Goal: Information Seeking & Learning: Learn about a topic

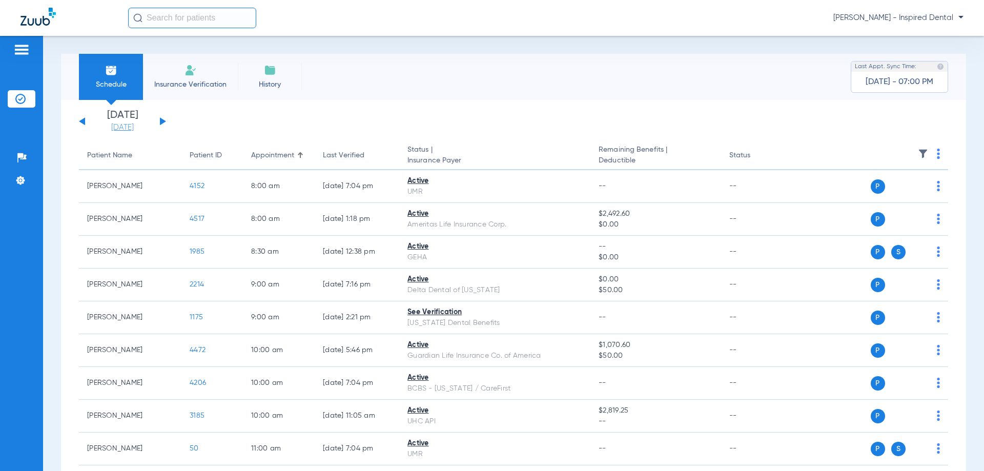
click at [122, 127] on link "[DATE]" at bounding box center [122, 127] width 61 height 10
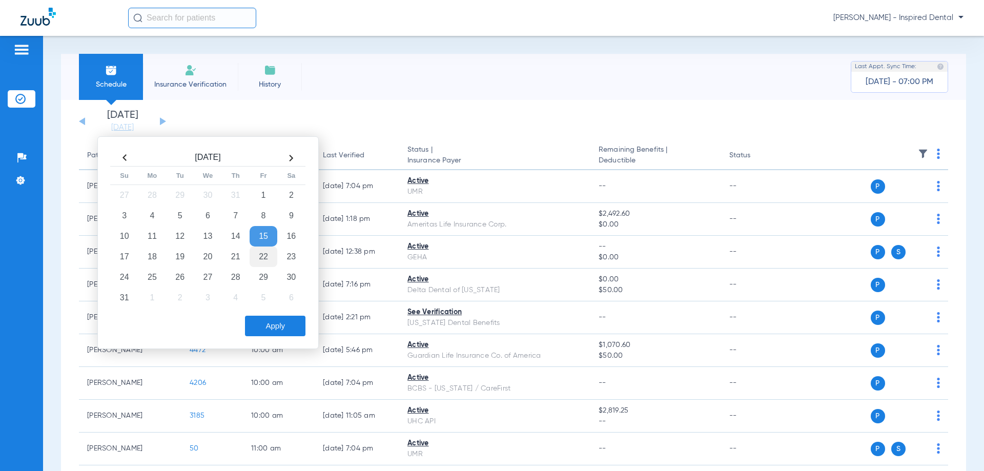
click at [264, 256] on td "22" at bounding box center [263, 256] width 28 height 20
click at [283, 328] on button "Apply" at bounding box center [275, 326] width 60 height 20
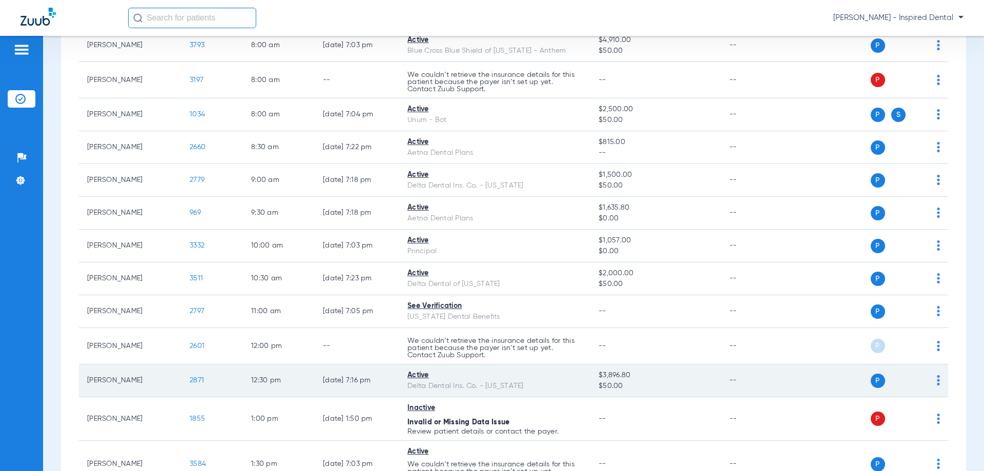
scroll to position [51, 0]
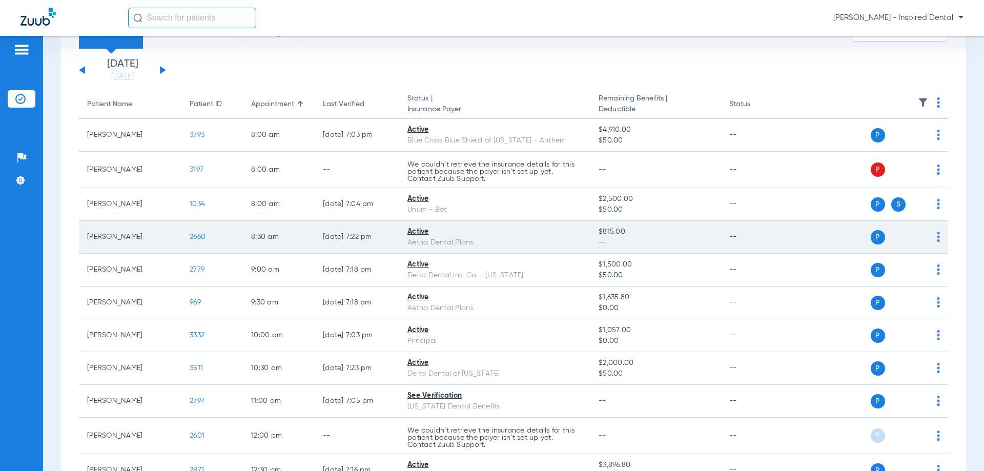
click at [192, 234] on span "2660" at bounding box center [198, 236] width 16 height 7
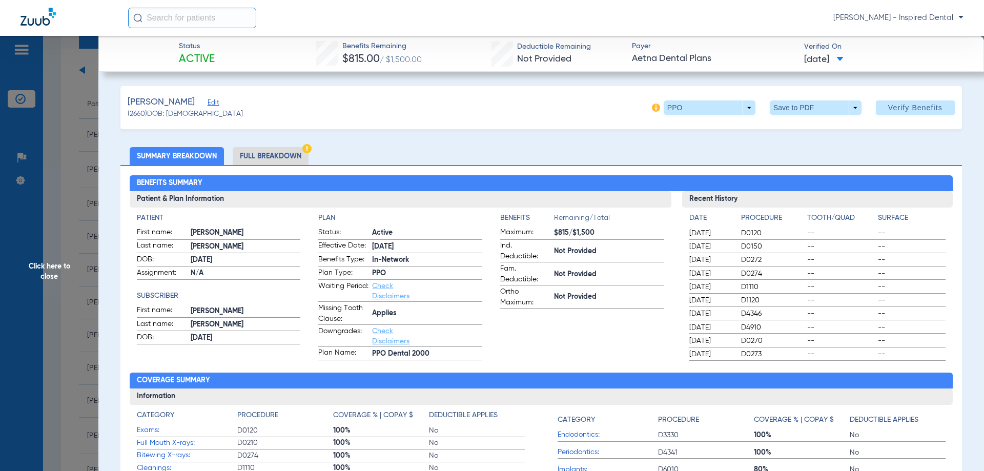
click at [294, 157] on li "Full Breakdown" at bounding box center [271, 156] width 76 height 18
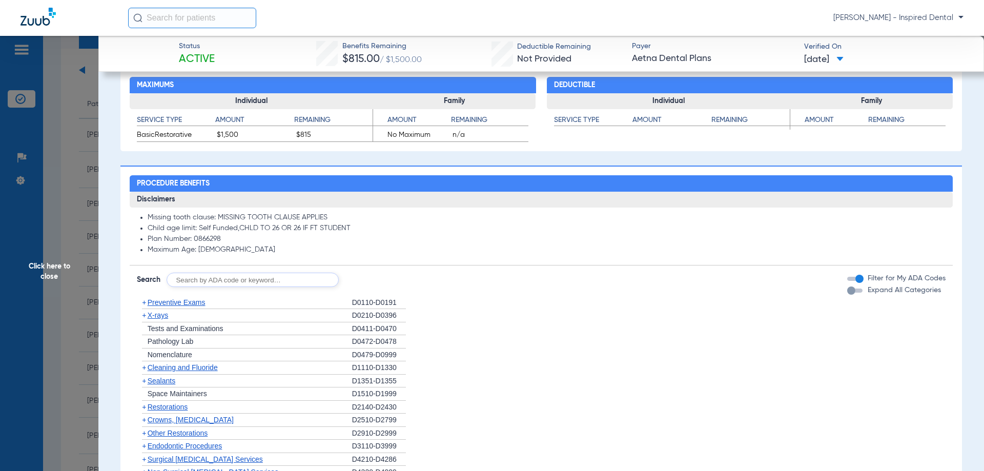
scroll to position [717, 0]
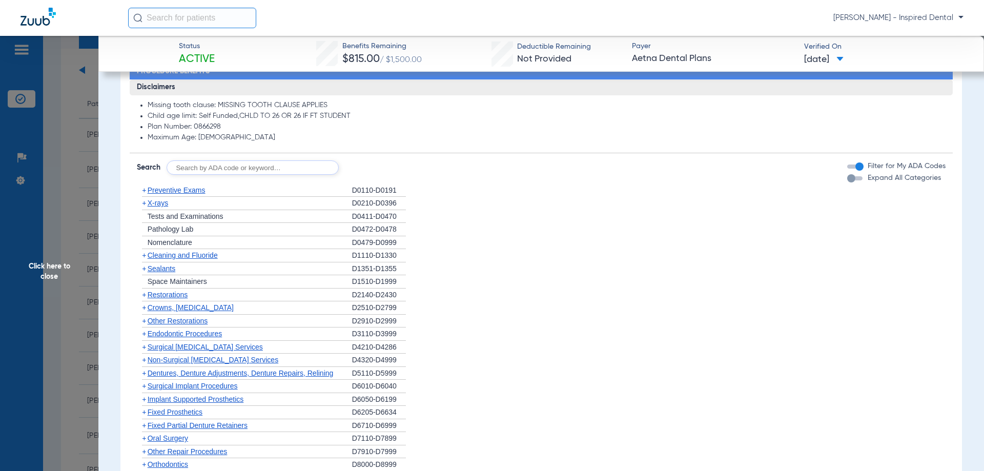
click at [223, 165] on input "text" at bounding box center [252, 167] width 172 height 14
type input "0367"
click button "Search" at bounding box center [377, 167] width 40 height 14
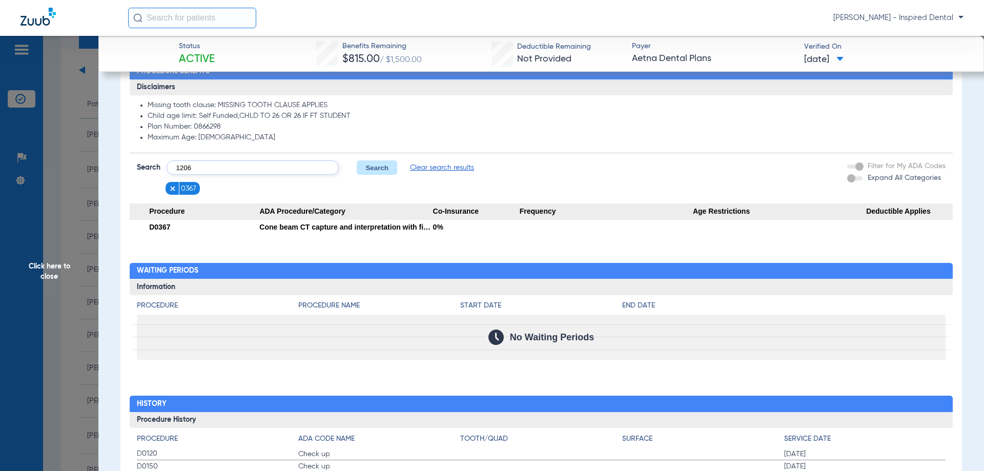
type input "1206"
click button "Search" at bounding box center [377, 167] width 40 height 14
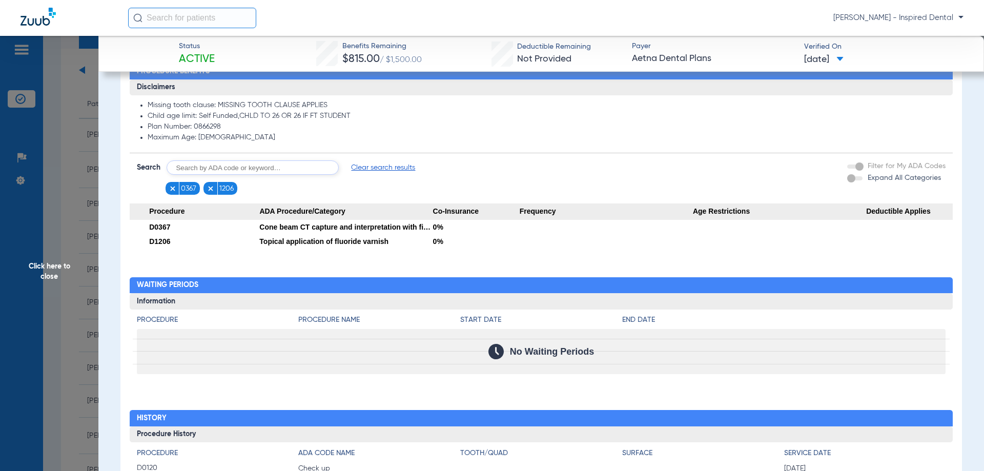
click at [169, 186] on img at bounding box center [172, 188] width 7 height 7
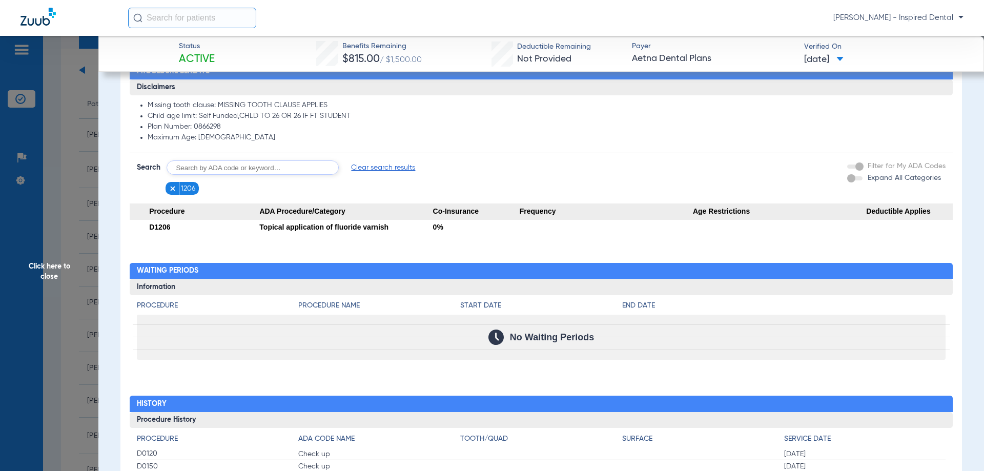
click at [62, 274] on span "Click here to close" at bounding box center [49, 271] width 98 height 471
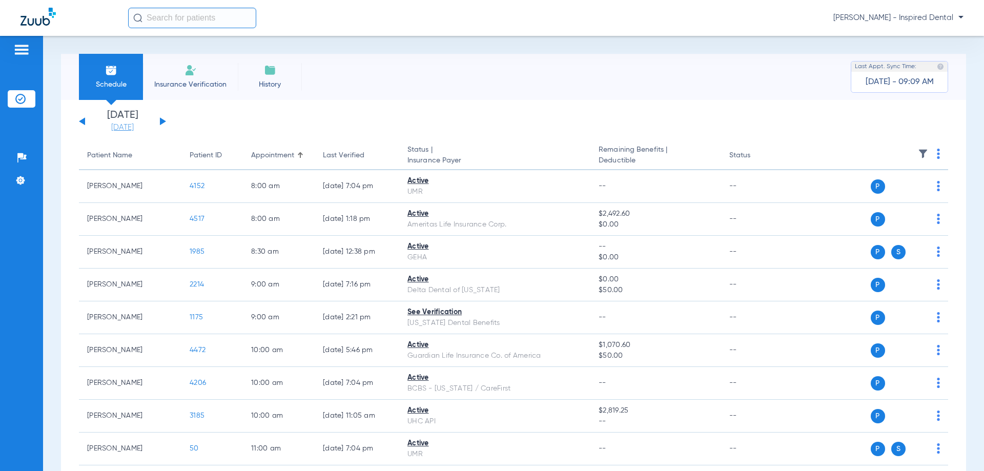
click at [121, 127] on link "[DATE]" at bounding box center [122, 127] width 61 height 10
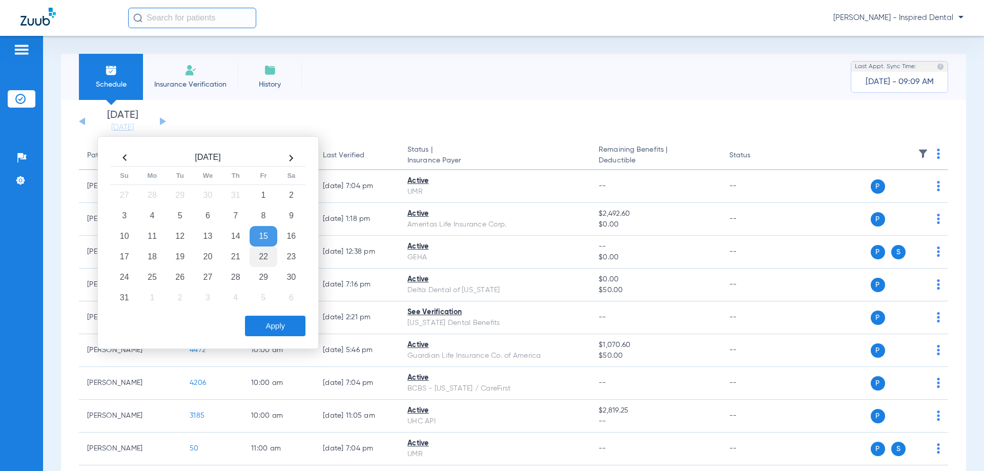
click at [264, 255] on td "22" at bounding box center [263, 256] width 28 height 20
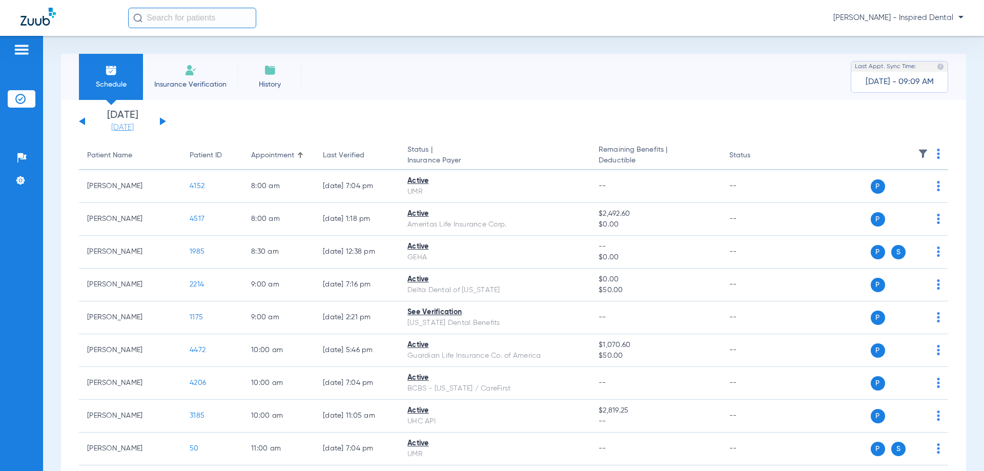
click at [131, 131] on link "[DATE]" at bounding box center [122, 127] width 61 height 10
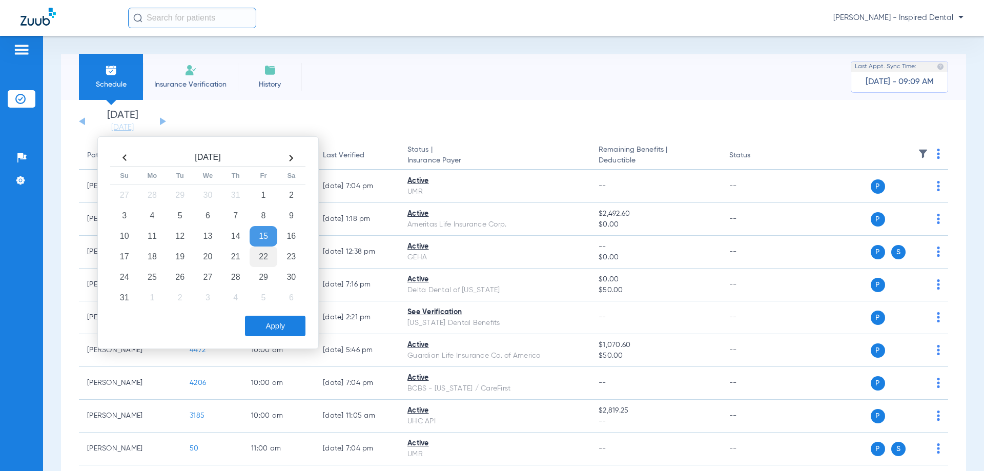
click at [263, 260] on td "22" at bounding box center [263, 256] width 28 height 20
click at [274, 330] on button "Apply" at bounding box center [275, 326] width 60 height 20
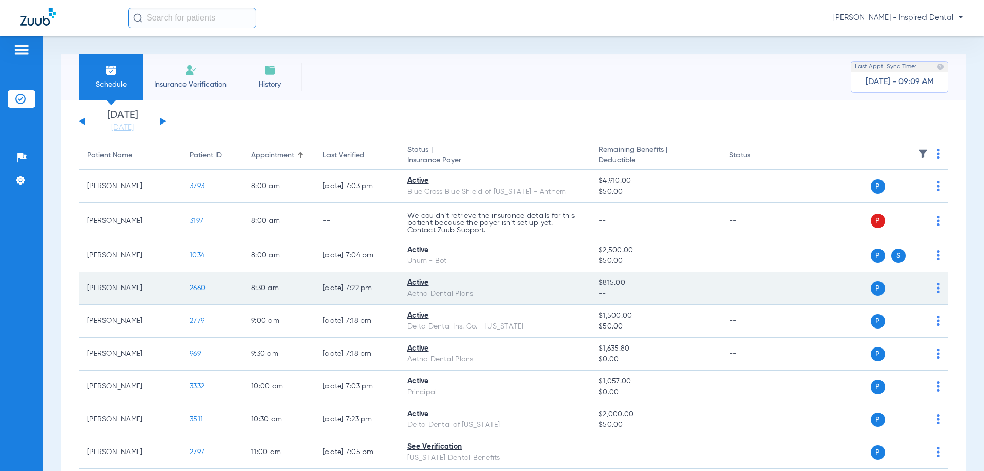
click at [201, 290] on span "2660" at bounding box center [198, 287] width 16 height 7
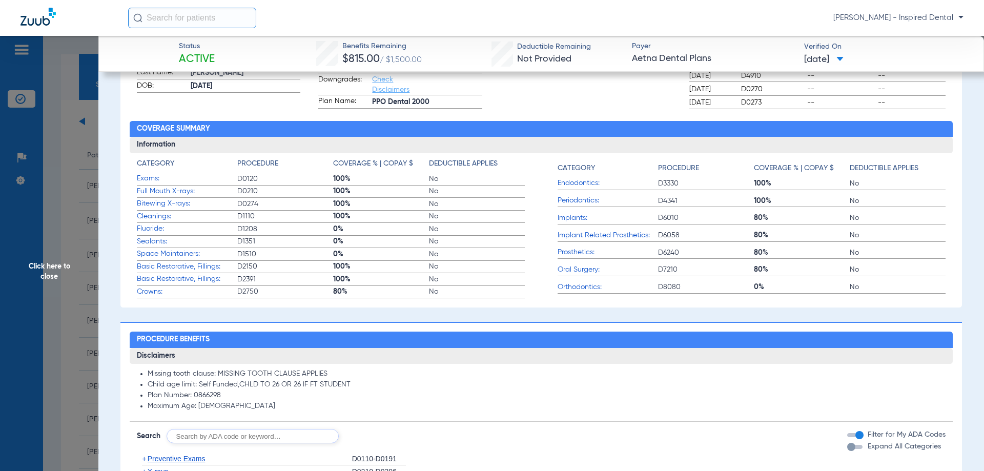
scroll to position [256, 0]
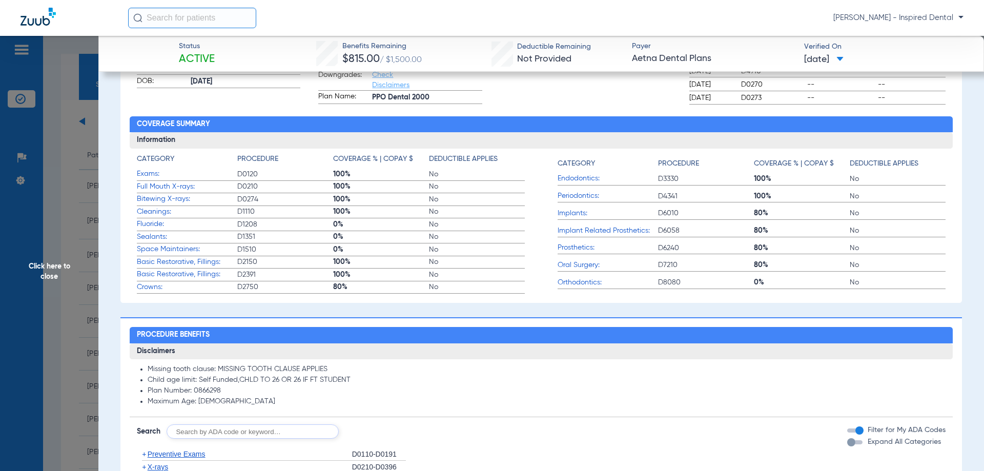
click at [283, 408] on app-breakdown-subsection "Disclaimers Missing tooth clause: MISSING TOOTH CLAUSE APPLIES Child age limit:…" at bounding box center [541, 380] width 823 height 74
click at [278, 435] on input "text" at bounding box center [252, 431] width 172 height 14
click at [438, 337] on h2 "Procedure Benefits" at bounding box center [541, 335] width 823 height 16
drag, startPoint x: 448, startPoint y: 404, endPoint x: 442, endPoint y: 404, distance: 5.6
click at [446, 404] on li "Maximum Age: [DEMOGRAPHIC_DATA]" at bounding box center [547, 401] width 798 height 9
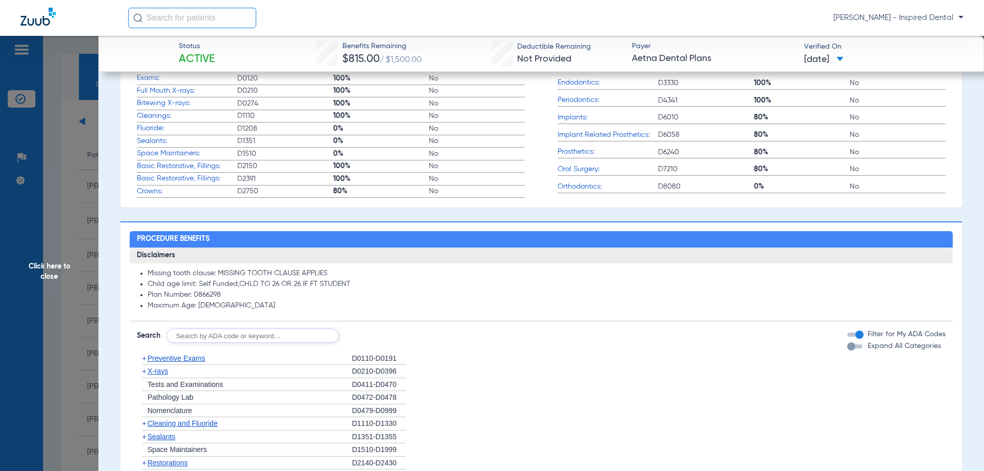
scroll to position [359, 0]
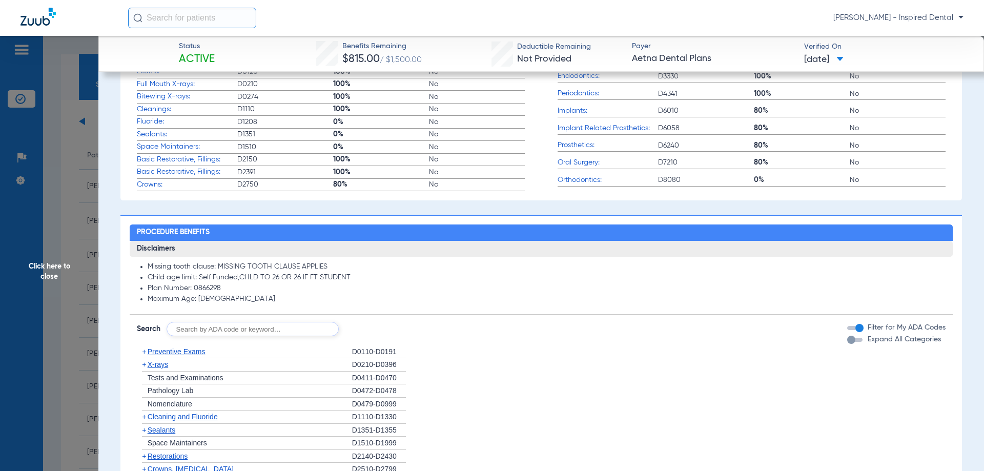
click at [284, 327] on input "text" at bounding box center [252, 329] width 172 height 14
type input "d1110"
click button "Search" at bounding box center [377, 329] width 40 height 14
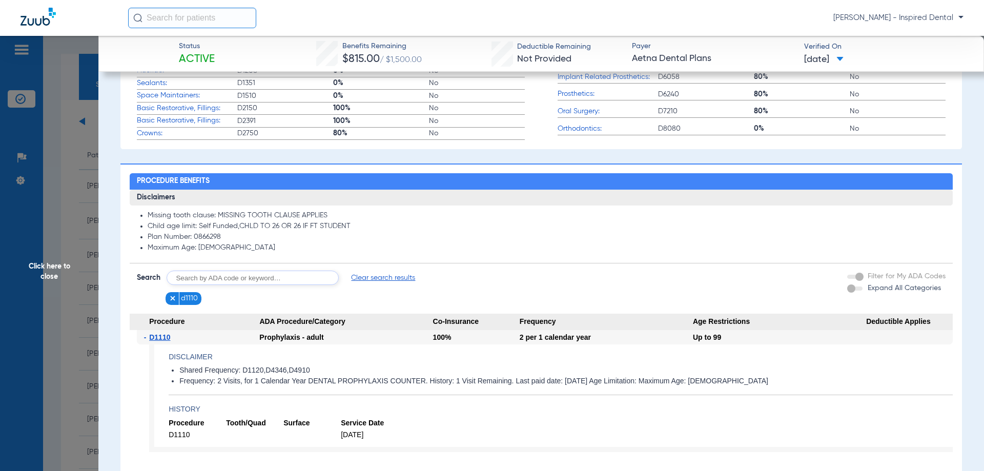
scroll to position [512, 0]
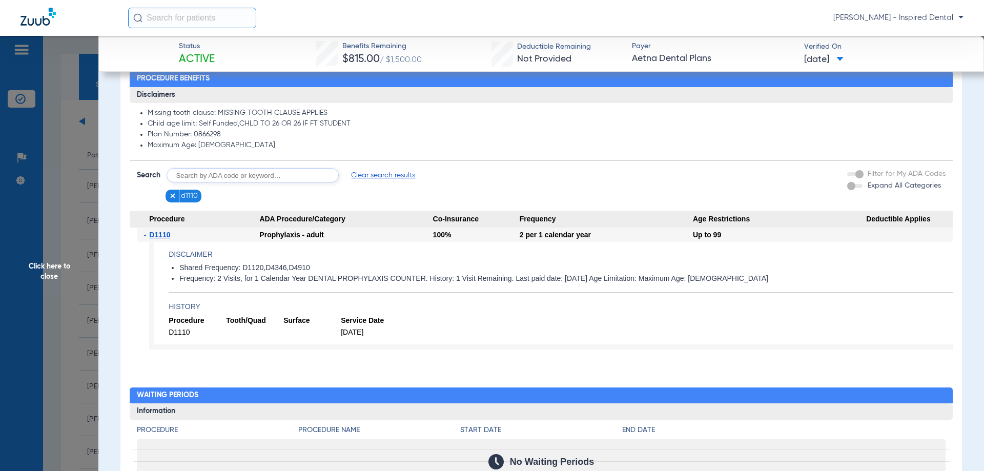
click at [298, 181] on input "text" at bounding box center [252, 175] width 172 height 14
click at [292, 178] on input "text" at bounding box center [252, 175] width 172 height 14
type input "d1206"
click button "Search" at bounding box center [377, 175] width 40 height 14
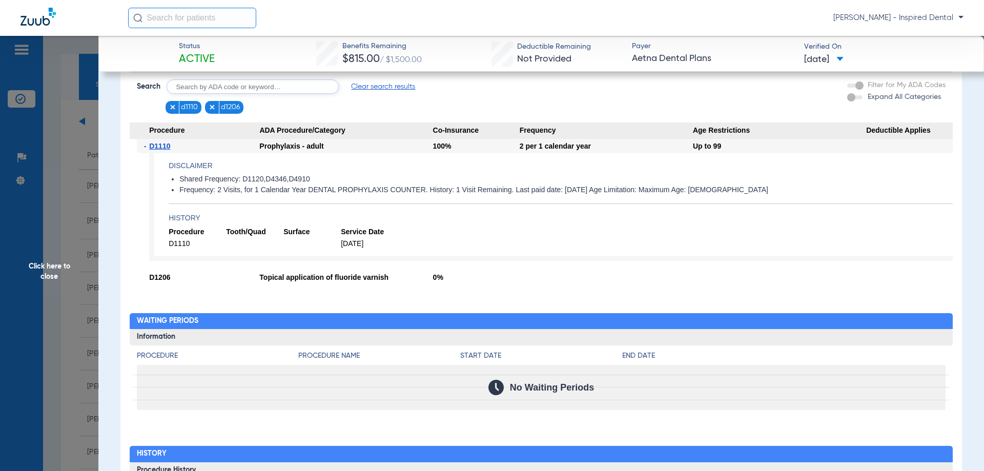
scroll to position [563, 0]
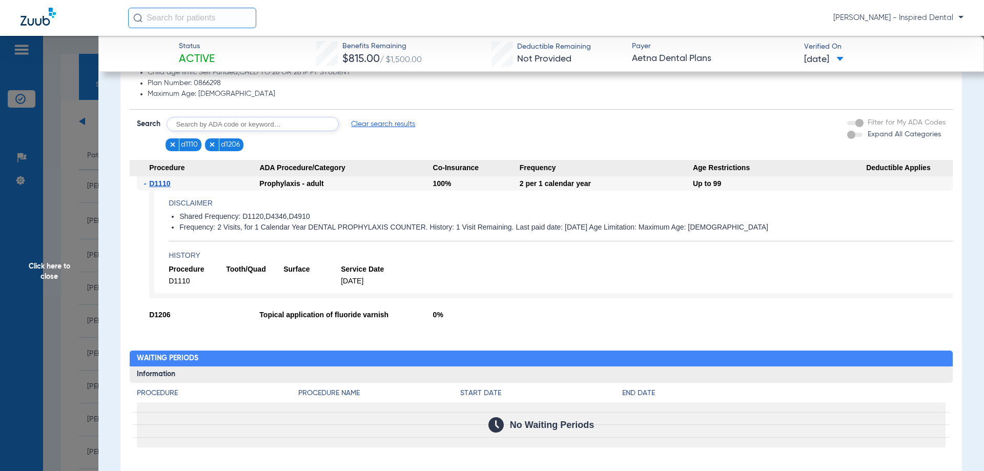
click at [248, 128] on input "text" at bounding box center [252, 124] width 172 height 14
type input "d0120"
click button "Search" at bounding box center [377, 124] width 40 height 14
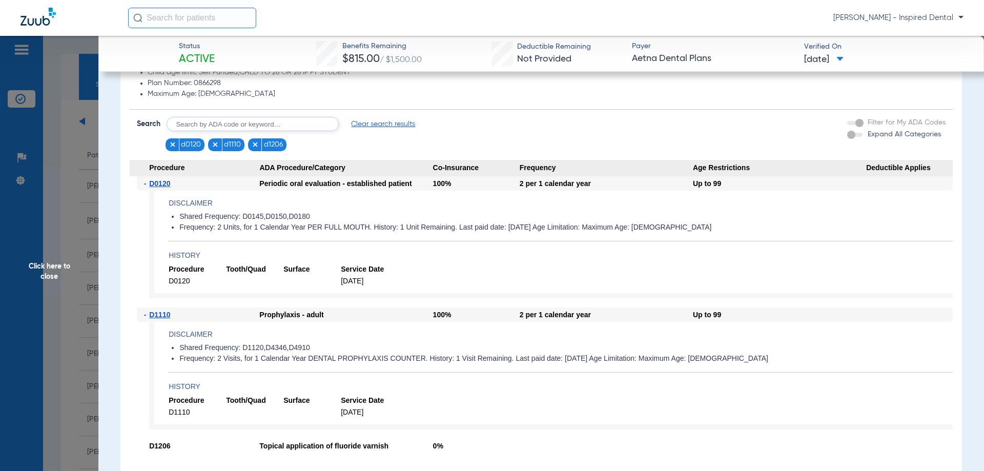
click at [215, 144] on img at bounding box center [215, 144] width 7 height 7
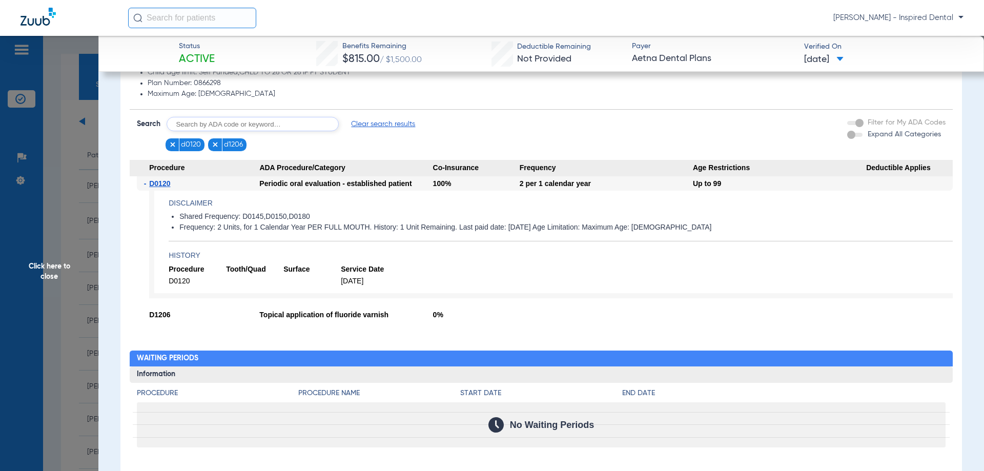
click at [214, 145] on img at bounding box center [215, 144] width 7 height 7
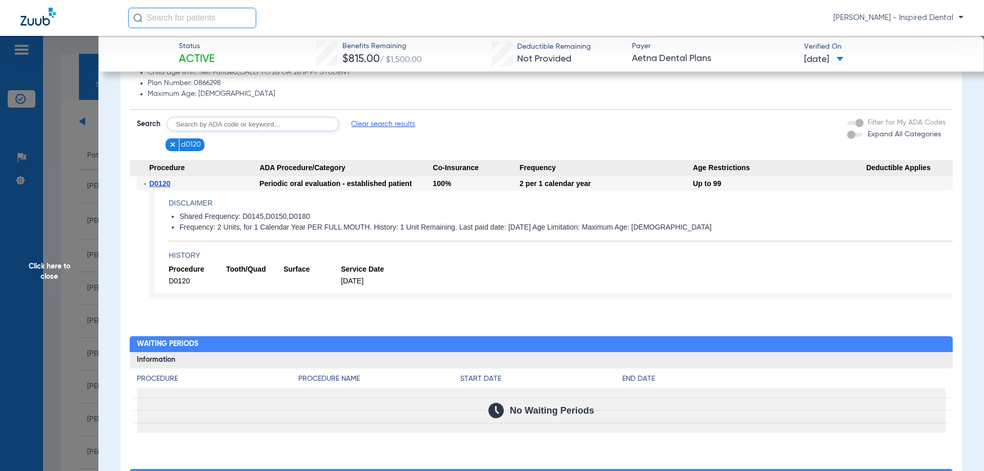
click at [209, 123] on input "text" at bounding box center [252, 124] width 172 height 14
type input "d0367"
click button "Search" at bounding box center [377, 124] width 40 height 14
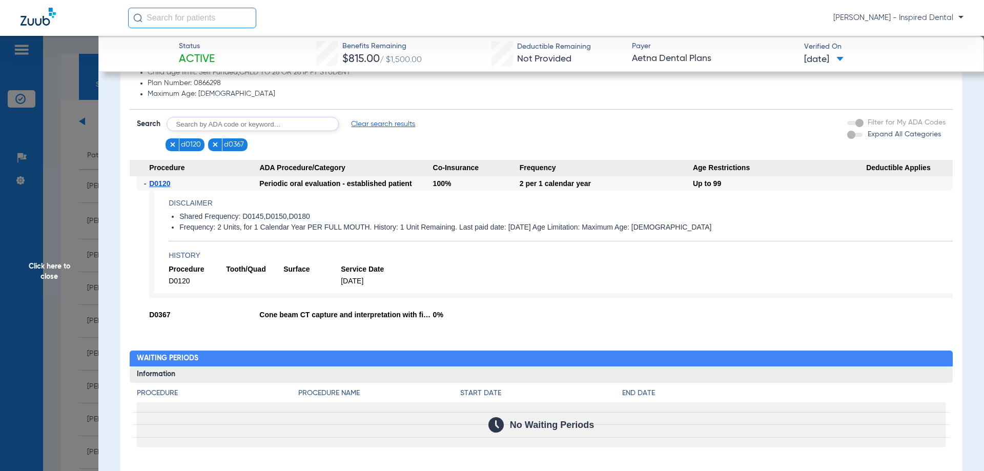
click at [54, 271] on span "Click here to close" at bounding box center [49, 271] width 98 height 471
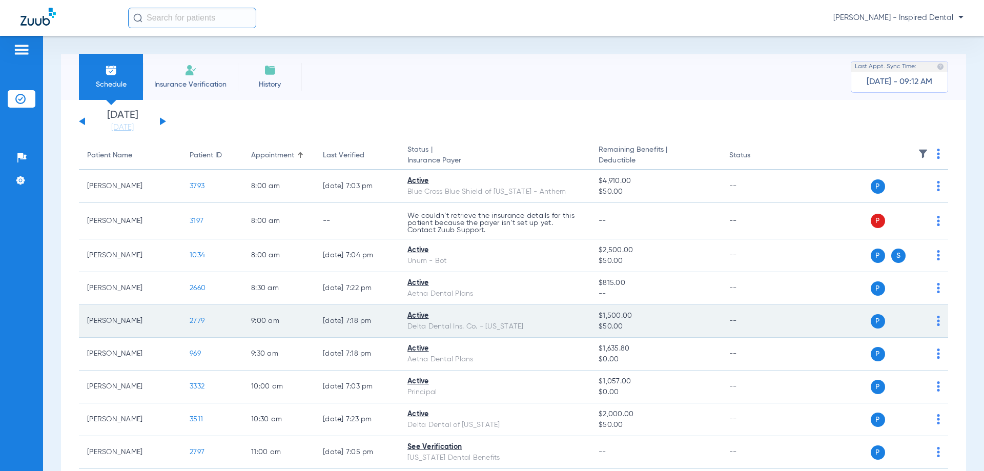
click at [198, 321] on span "2779" at bounding box center [197, 320] width 15 height 7
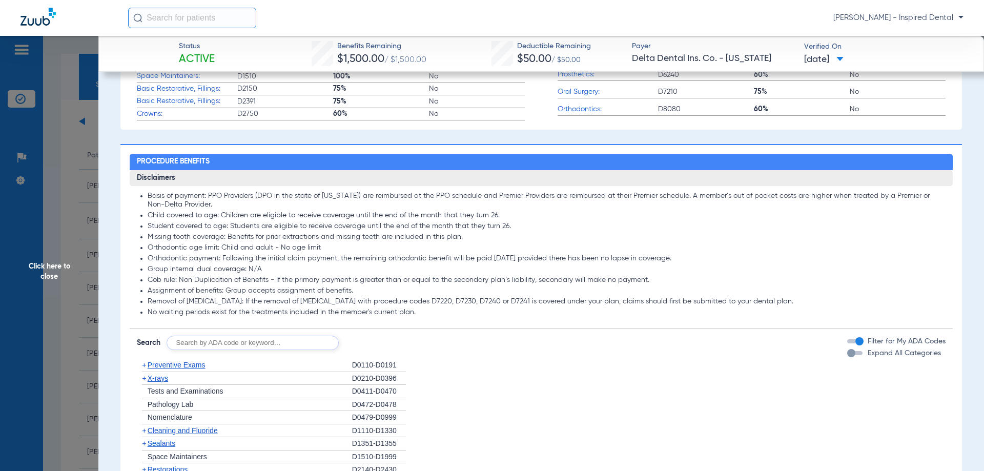
scroll to position [512, 0]
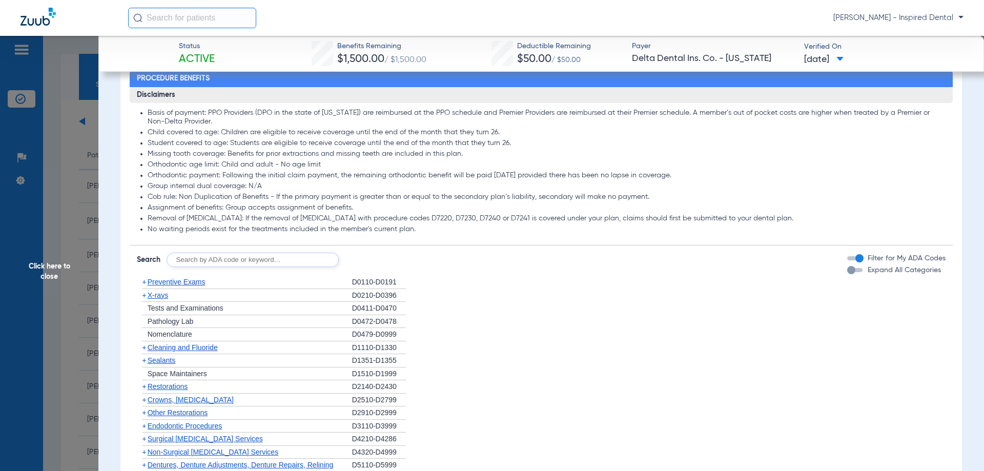
click at [252, 256] on input "text" at bounding box center [252, 260] width 172 height 14
type input "d1110"
click button "Search" at bounding box center [377, 260] width 40 height 14
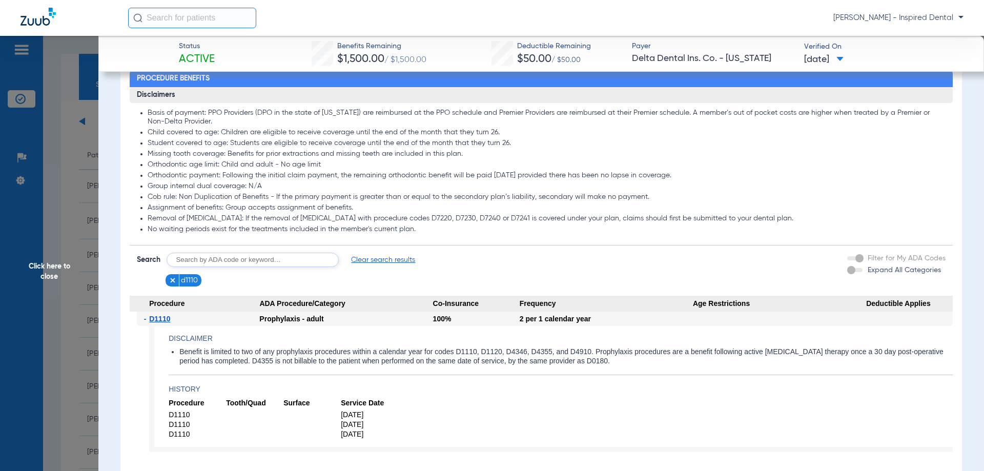
click at [252, 256] on input "text" at bounding box center [252, 260] width 172 height 14
type input "1206"
click button "Search" at bounding box center [377, 260] width 40 height 14
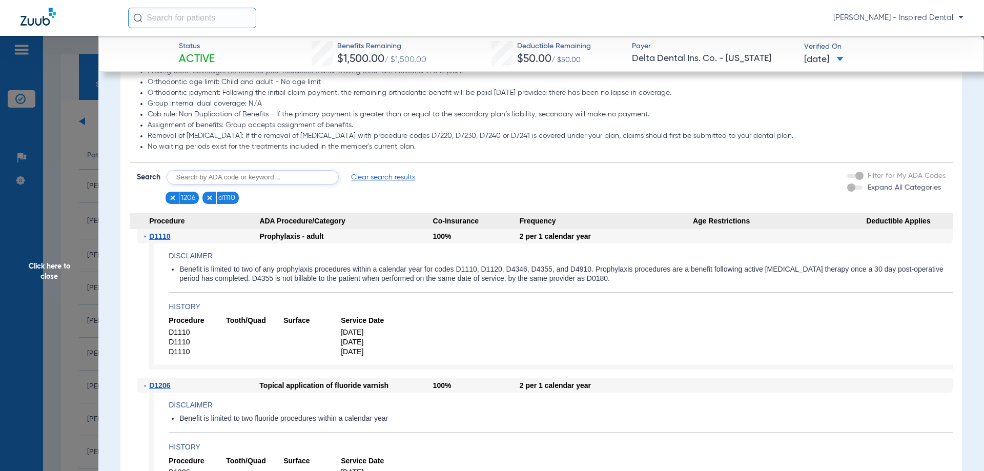
scroll to position [666, 0]
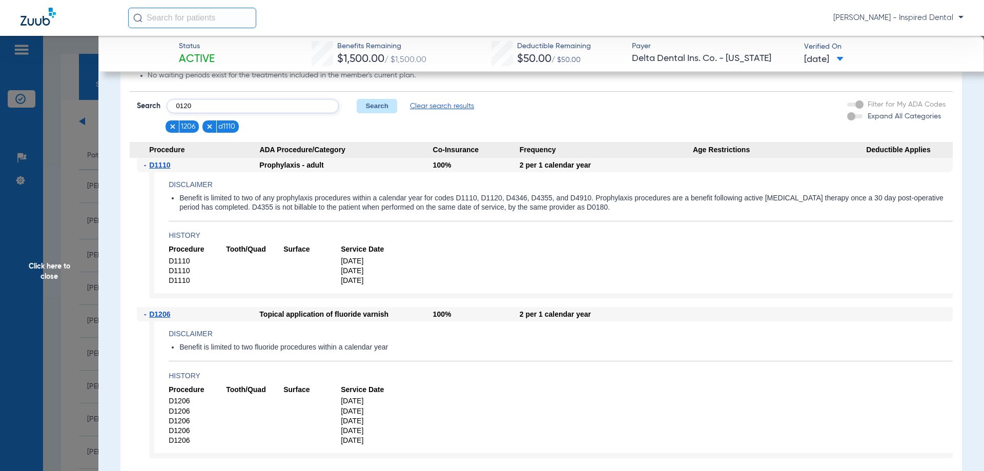
type input "0120"
click button "Search" at bounding box center [377, 106] width 40 height 14
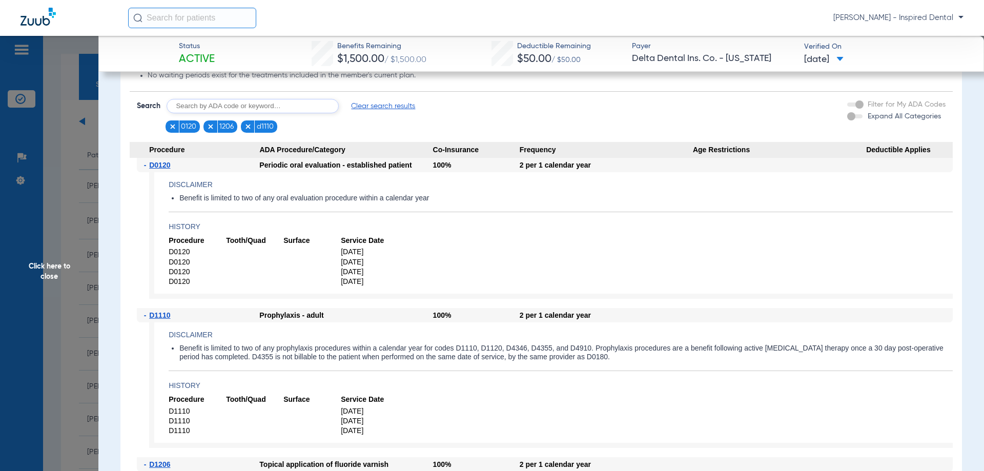
click at [217, 104] on input "text" at bounding box center [252, 106] width 172 height 14
type input "0367"
click button "Search" at bounding box center [377, 106] width 40 height 14
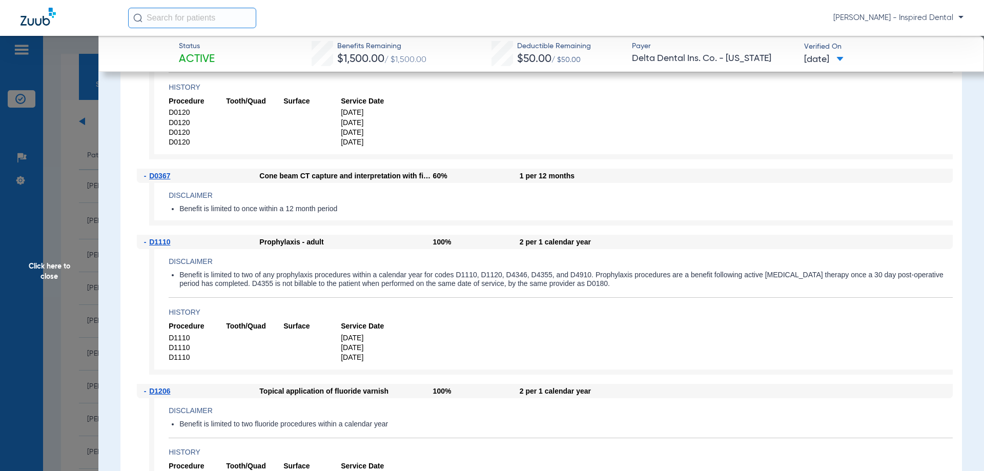
scroll to position [871, 0]
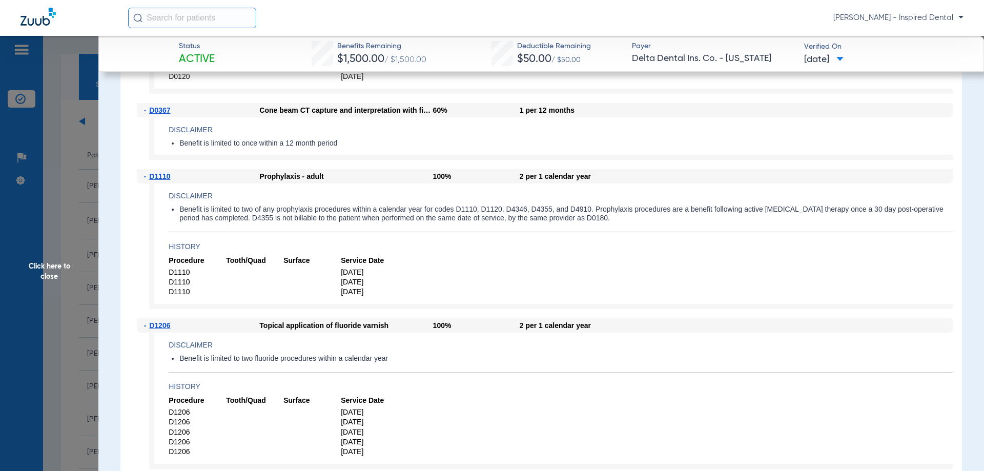
click at [515, 383] on h4 "History" at bounding box center [561, 386] width 784 height 11
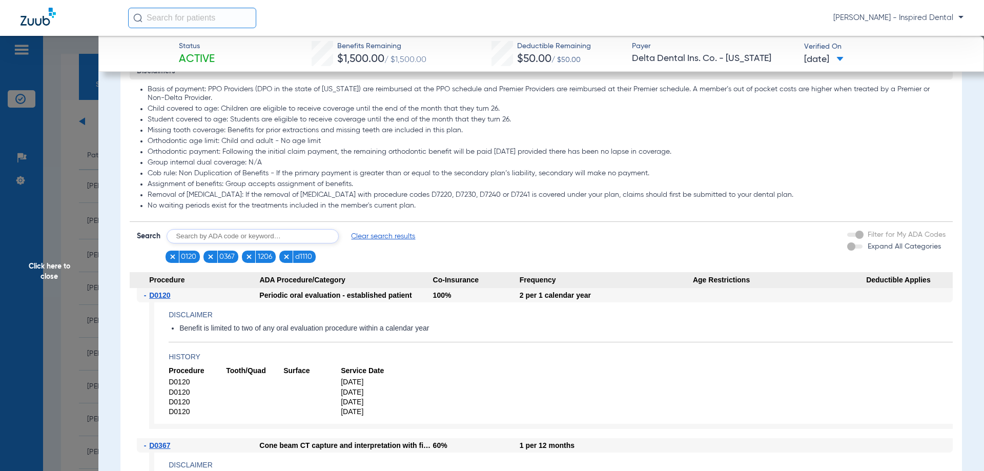
scroll to position [461, 0]
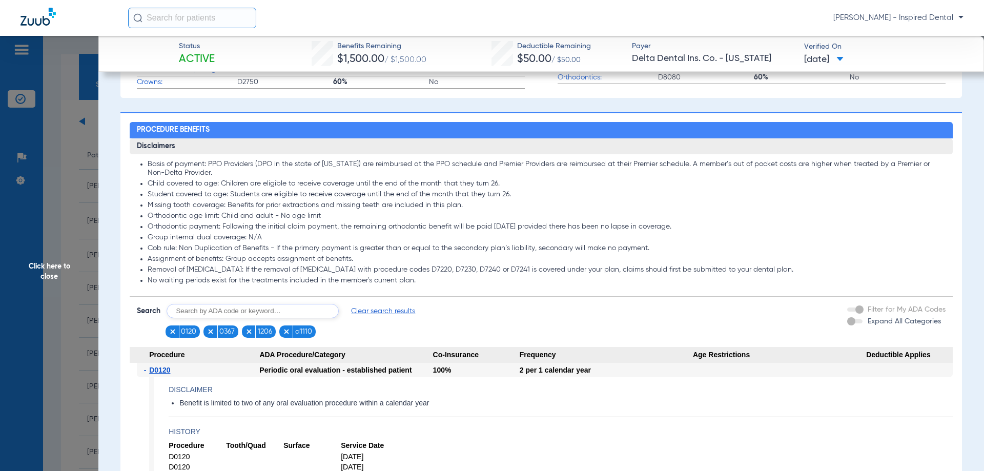
click at [301, 308] on input "text" at bounding box center [252, 311] width 172 height 14
type input "0274"
click button "Search" at bounding box center [377, 311] width 40 height 14
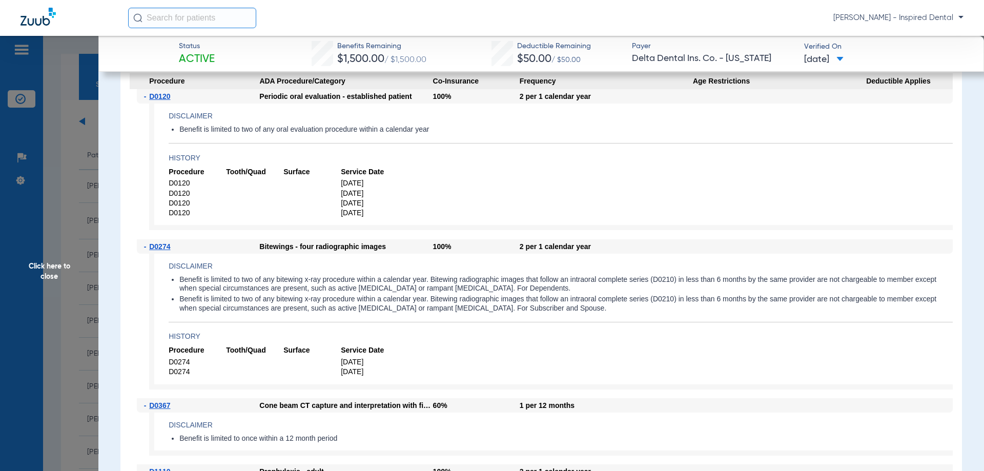
scroll to position [768, 0]
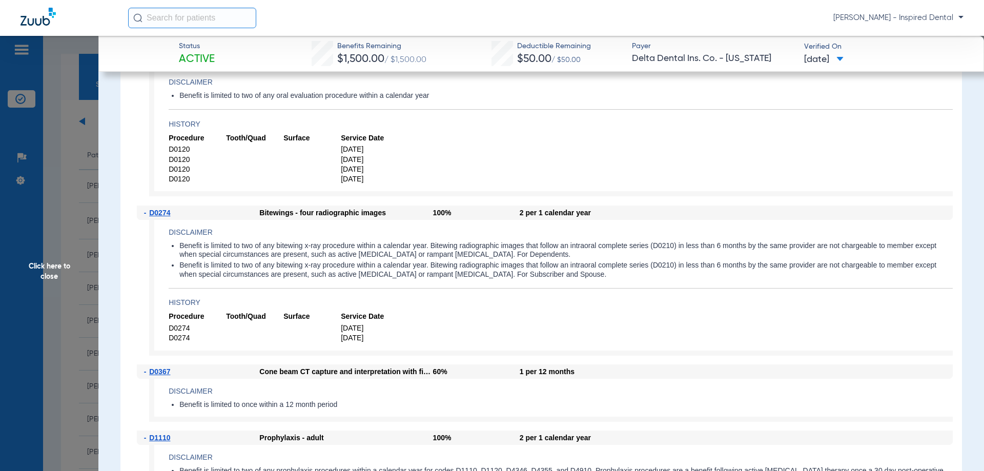
click at [49, 267] on span "Click here to close" at bounding box center [49, 271] width 98 height 471
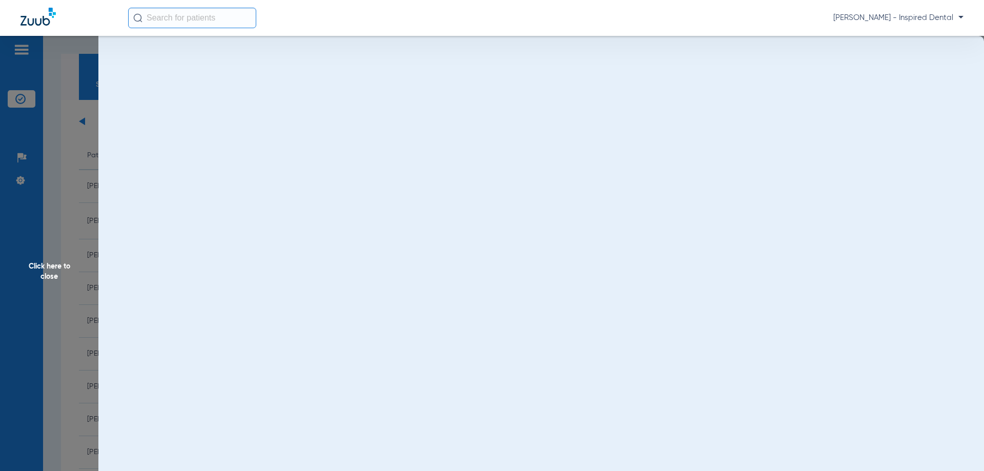
scroll to position [0, 0]
